Goal: Use online tool/utility: Utilize a website feature to perform a specific function

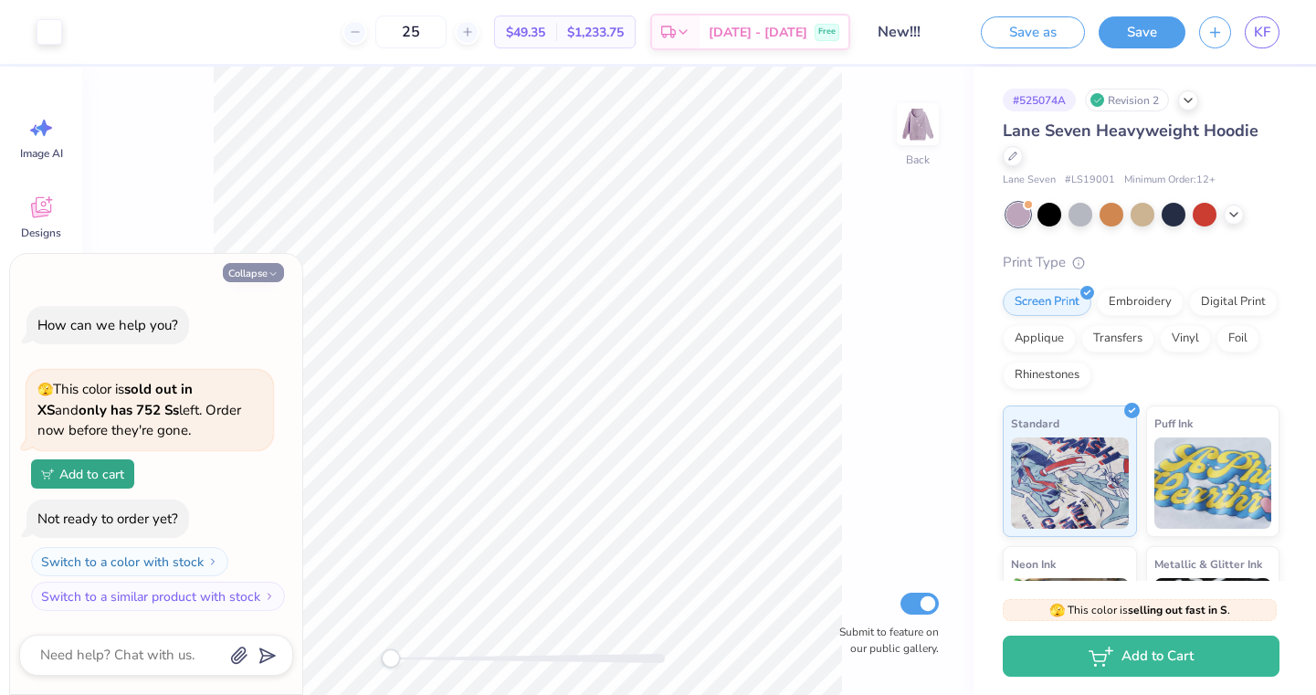
click at [276, 267] on button "Collapse" at bounding box center [253, 272] width 61 height 19
type textarea "x"
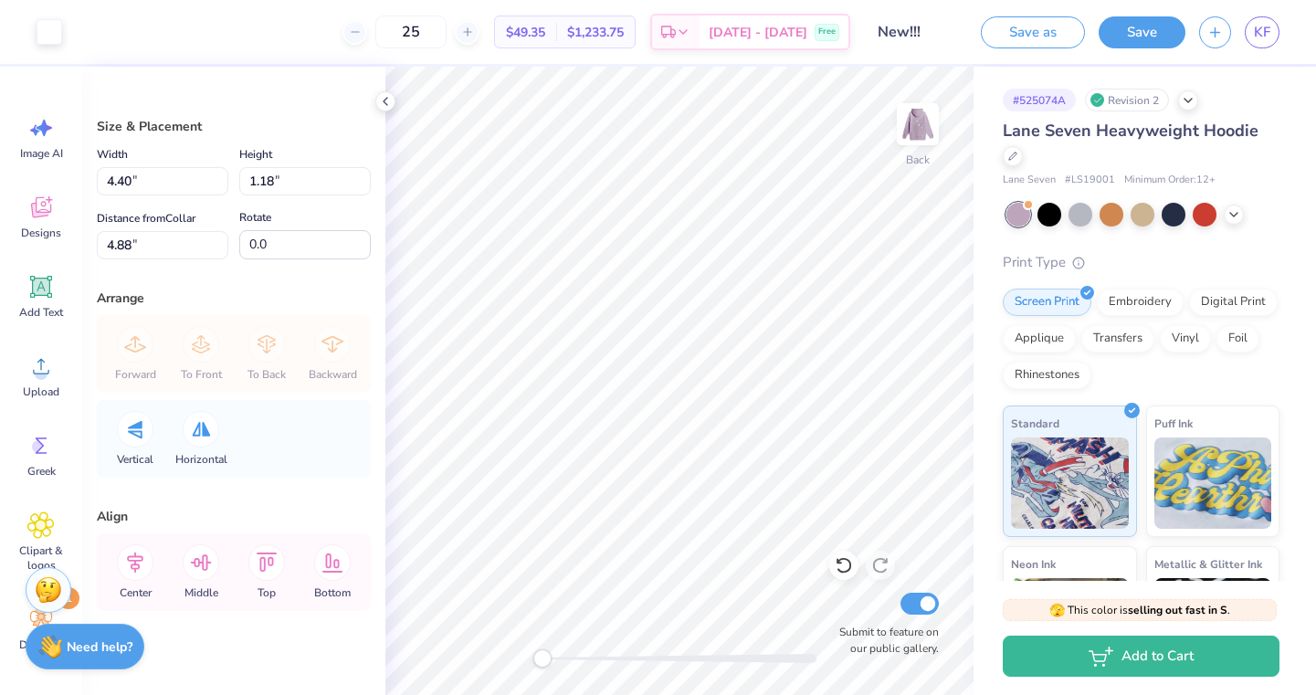
type input "4.61"
type input "1.23"
type input "5.10"
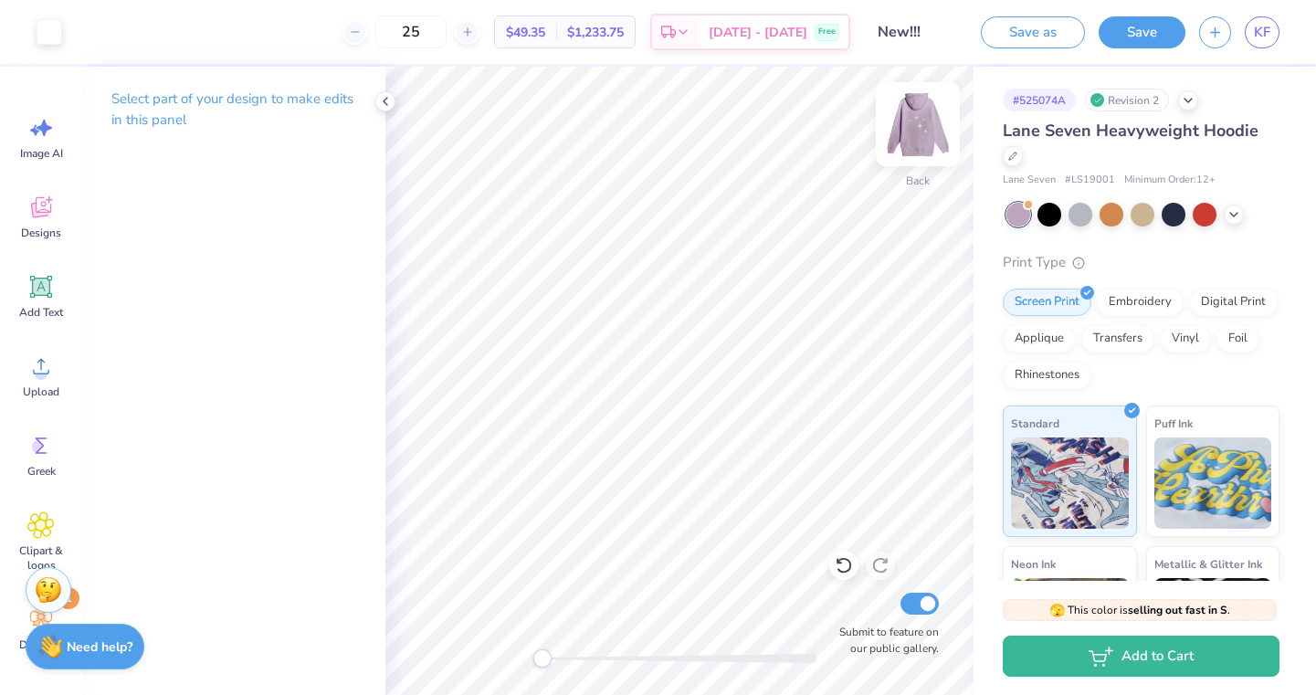
click at [924, 124] on img at bounding box center [918, 124] width 73 height 73
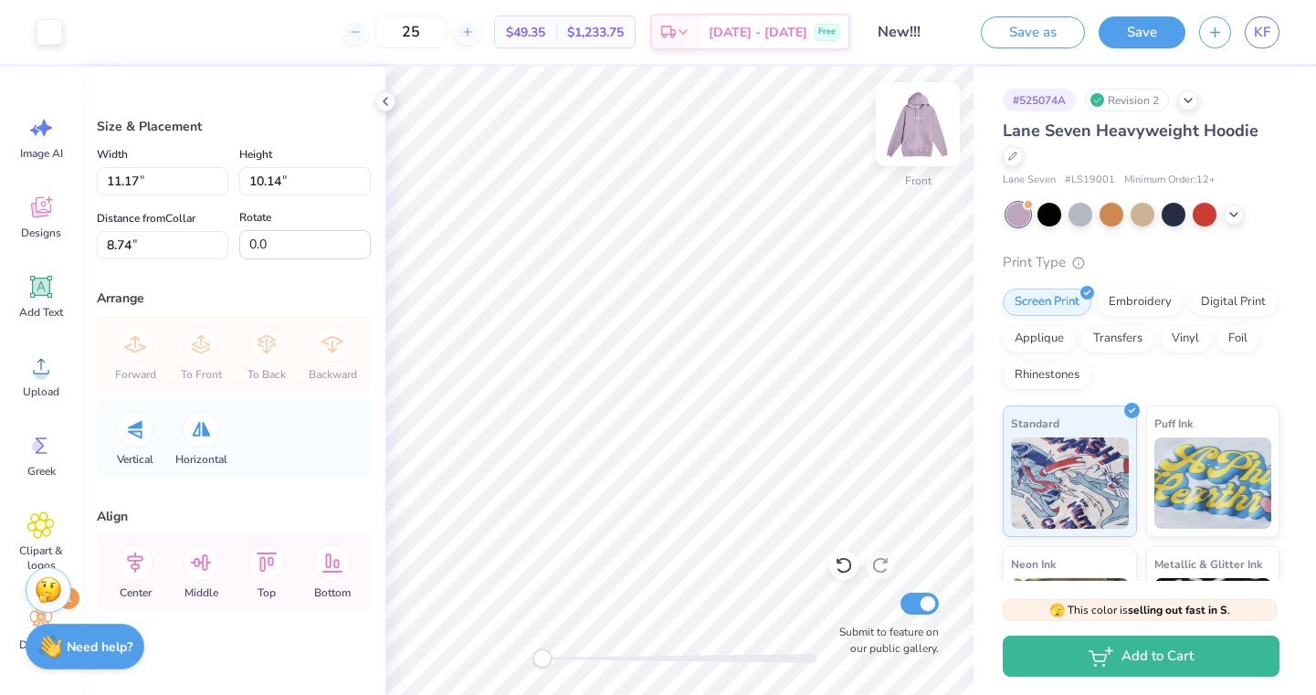
type input "10.70"
type input "9.71"
type input "10.04"
type input "11.08"
type input "10.06"
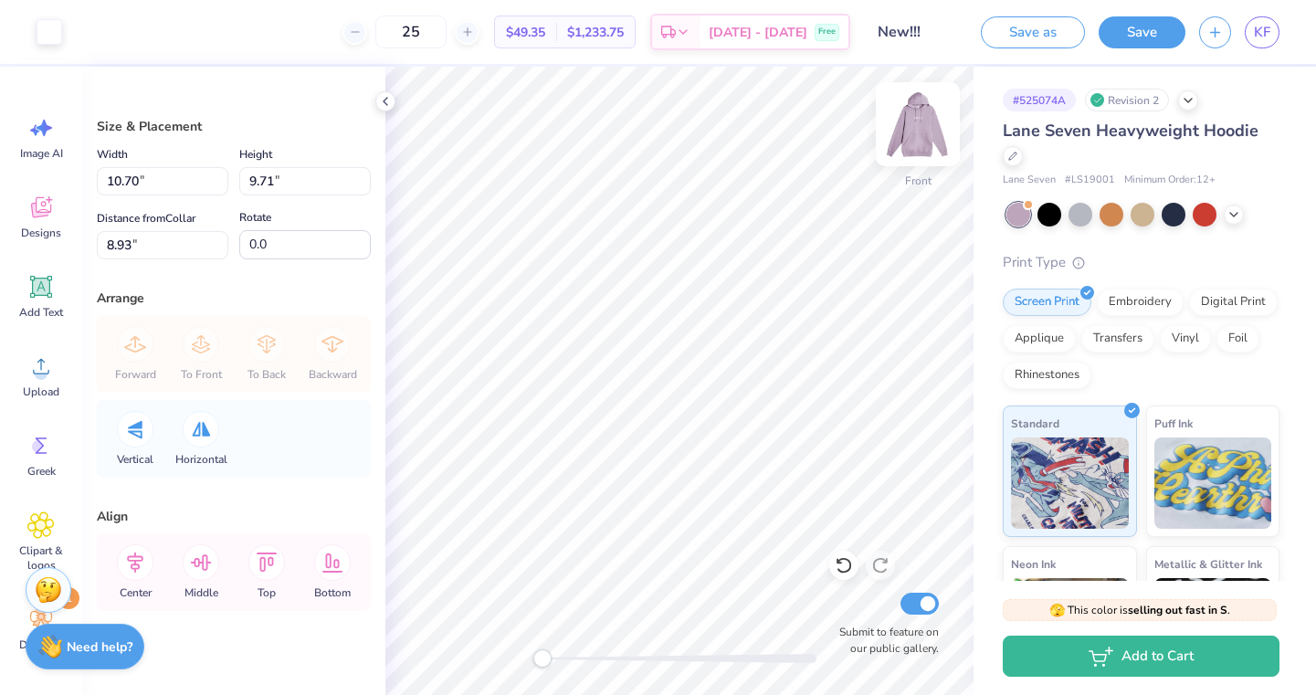
type input "9.26"
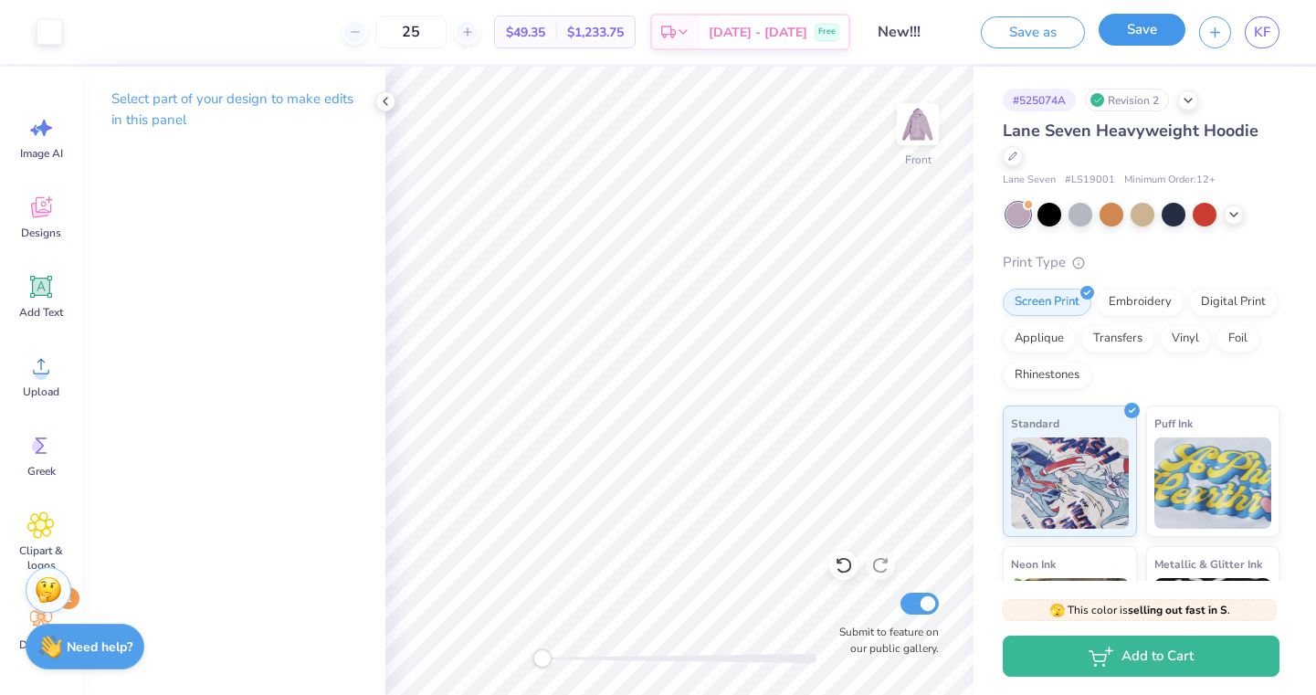
click at [1125, 17] on button "Save" at bounding box center [1142, 30] width 87 height 32
